Goal: Transaction & Acquisition: Download file/media

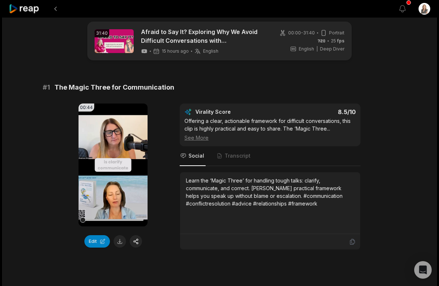
scroll to position [19, 0]
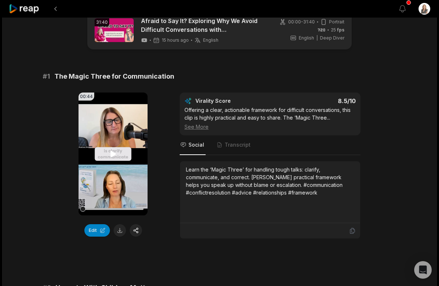
click at [113, 152] on icon at bounding box center [112, 154] width 5 height 6
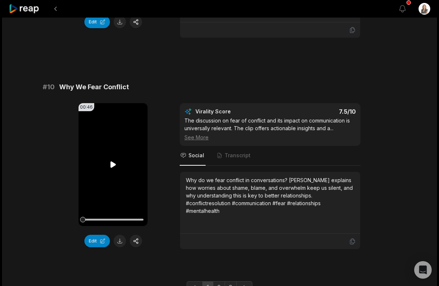
scroll to position [1962, 0]
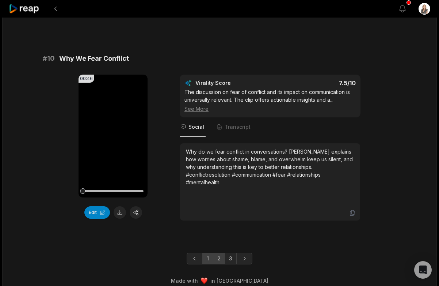
click at [219, 253] on link "2" at bounding box center [219, 259] width 12 height 12
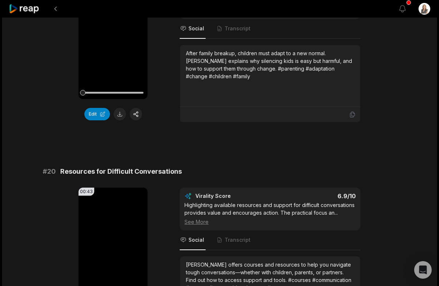
scroll to position [1936, 0]
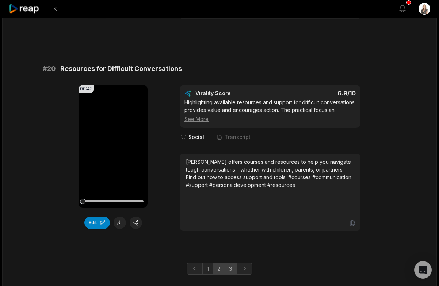
click at [230, 268] on link "3" at bounding box center [231, 269] width 12 height 12
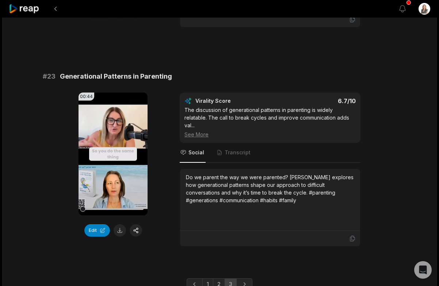
scroll to position [483, 0]
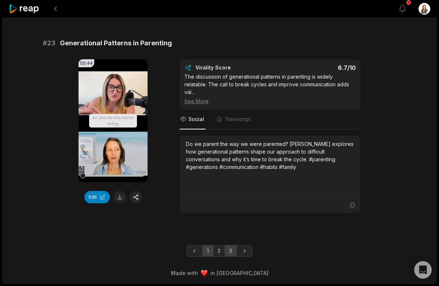
click at [208, 253] on link "1" at bounding box center [208, 251] width 11 height 12
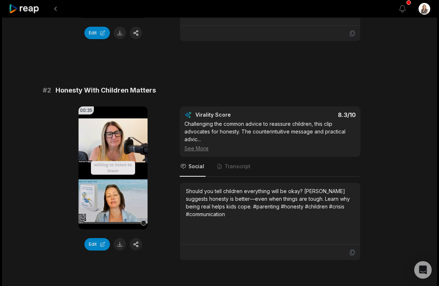
click at [194, 147] on div "See More" at bounding box center [270, 148] width 171 height 8
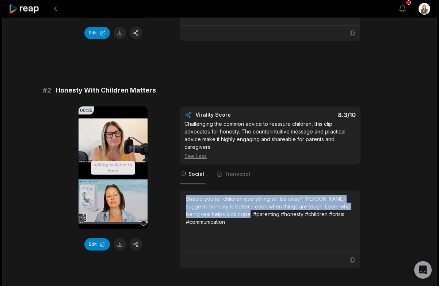
drag, startPoint x: 250, startPoint y: 214, endPoint x: 182, endPoint y: 200, distance: 70.2
click at [182, 200] on div "Should you tell children everything will be okay? [PERSON_NAME] suggests honest…" at bounding box center [270, 221] width 180 height 62
copy div "Should you tell children everything will be okay? Eve Stanway suggests honesty …"
click at [119, 243] on button at bounding box center [120, 244] width 12 height 12
